Goal: Task Accomplishment & Management: Manage account settings

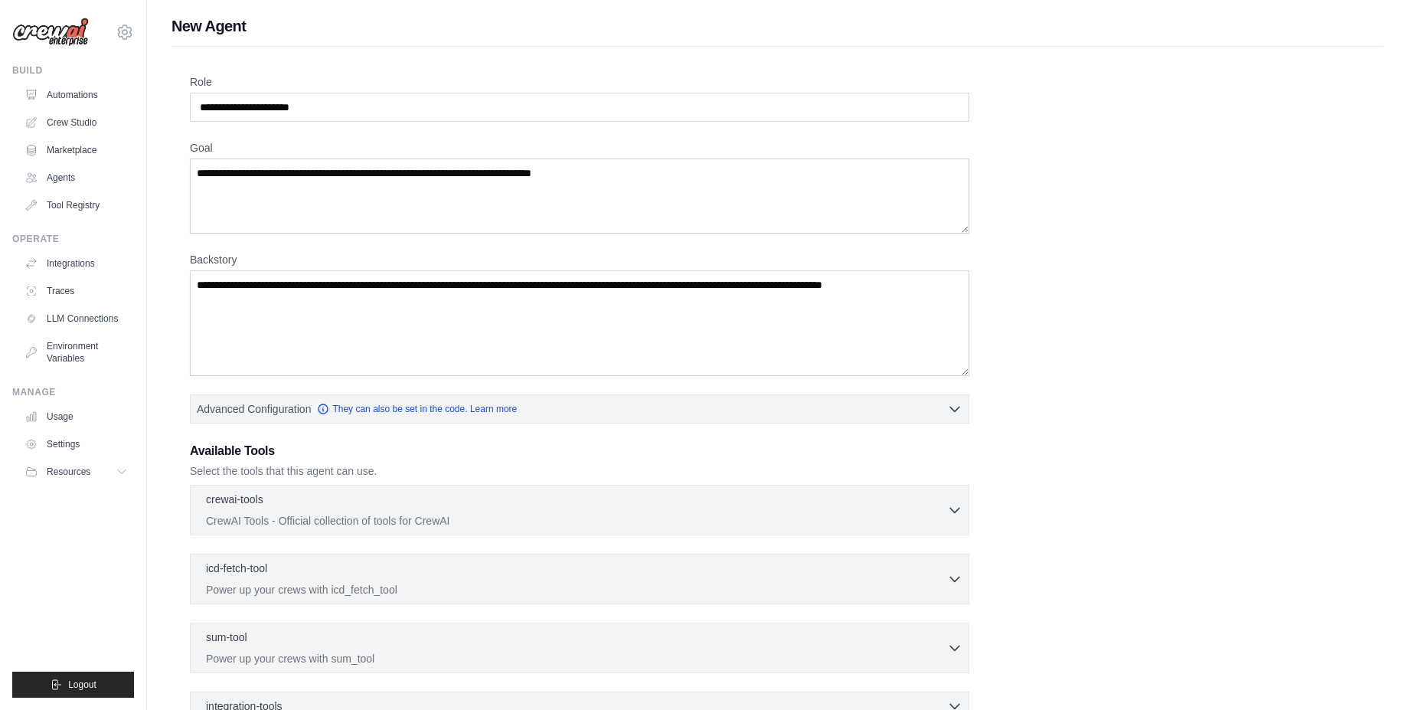
scroll to position [181, 0]
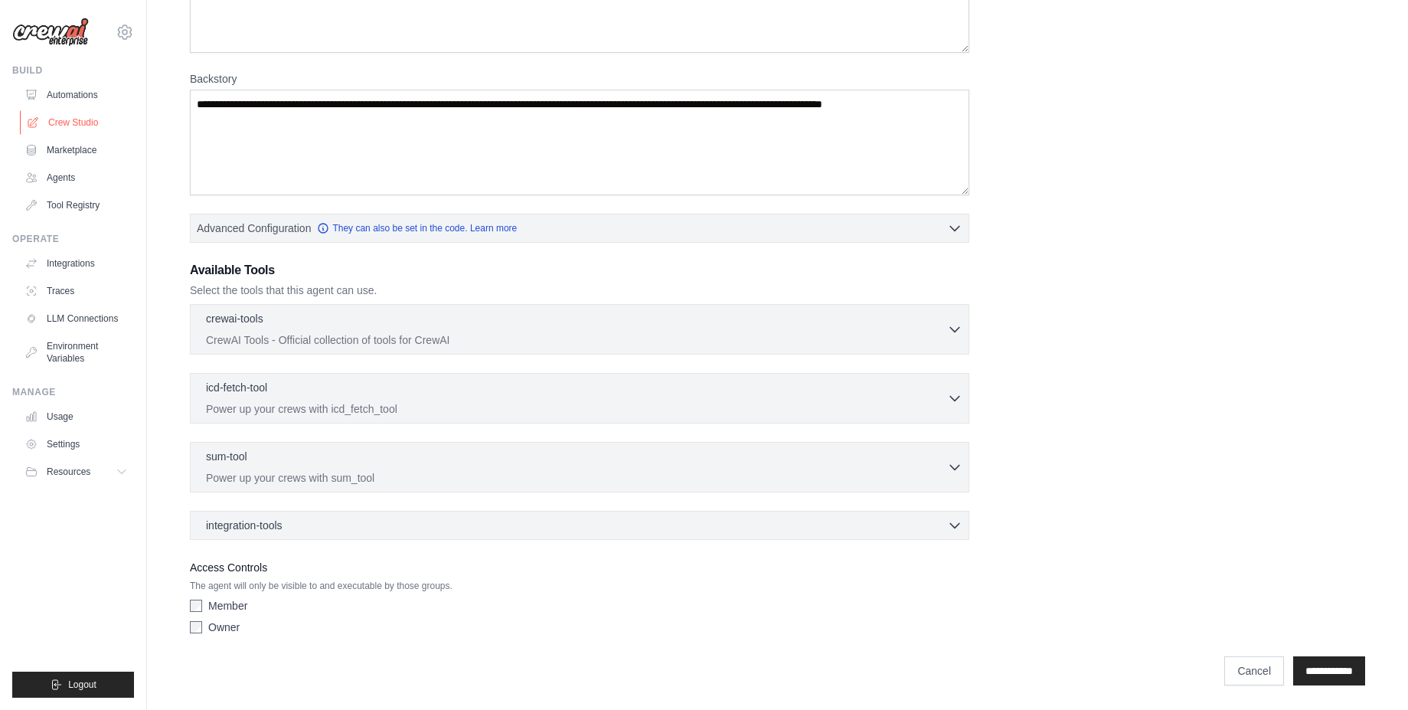
click at [97, 127] on link "Crew Studio" at bounding box center [78, 122] width 116 height 25
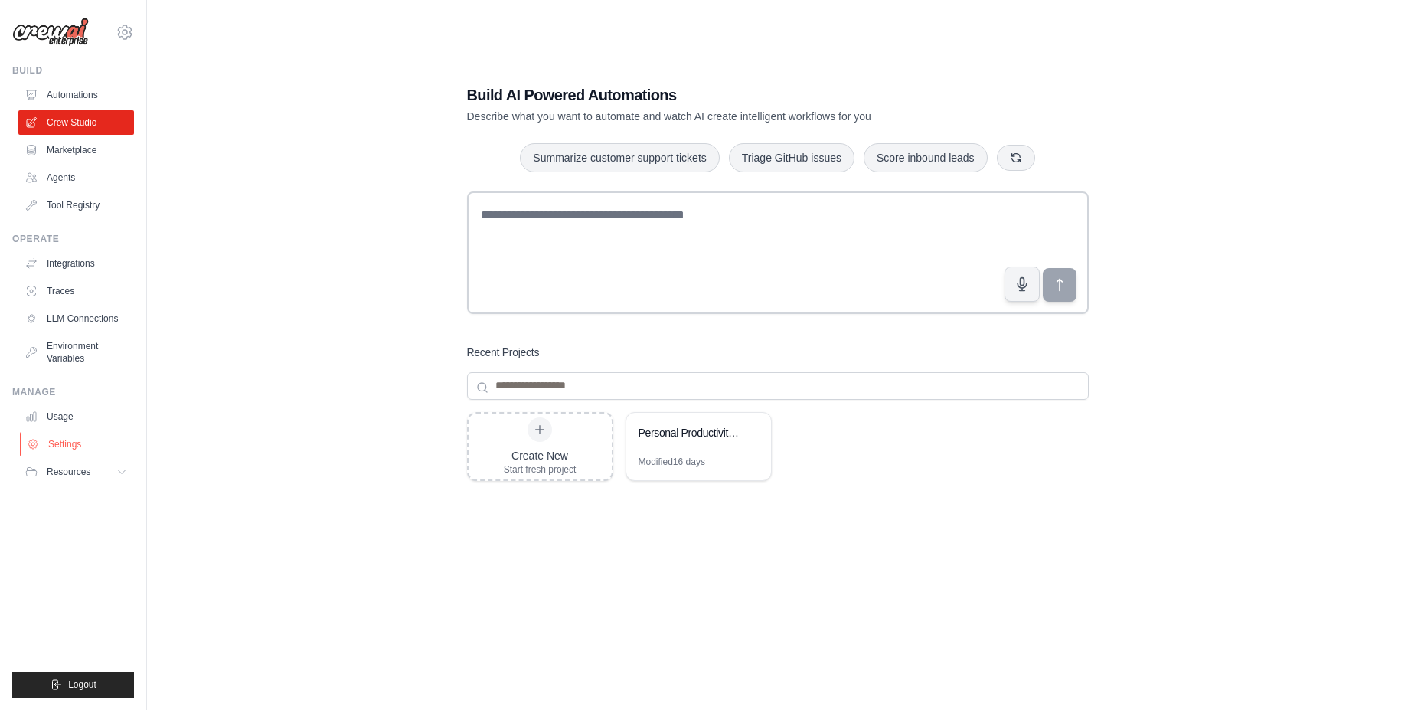
click at [69, 437] on link "Settings" at bounding box center [78, 444] width 116 height 25
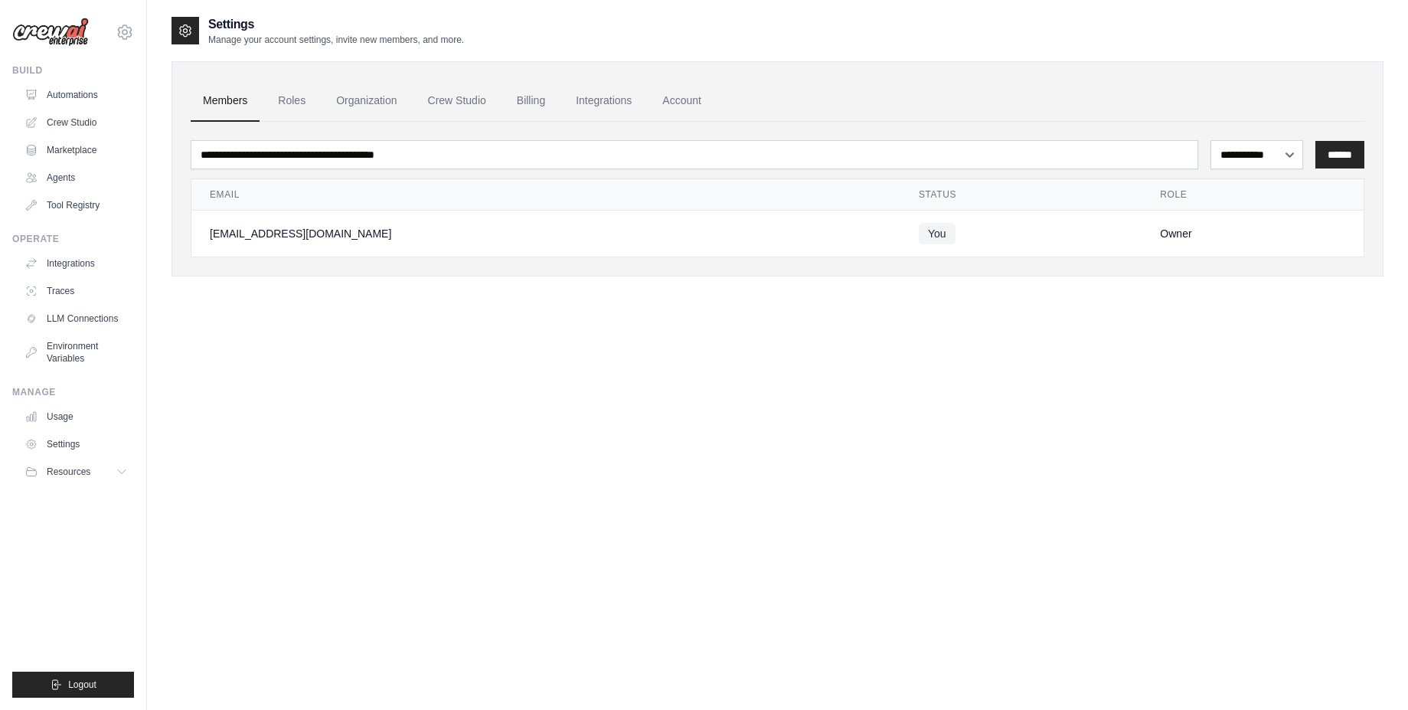
click at [57, 31] on img at bounding box center [50, 32] width 77 height 29
click at [131, 30] on icon at bounding box center [125, 31] width 14 height 13
click at [114, 96] on link "Settings" at bounding box center [124, 104] width 135 height 28
click at [61, 28] on img at bounding box center [50, 32] width 77 height 29
